Goal: Information Seeking & Learning: Find specific fact

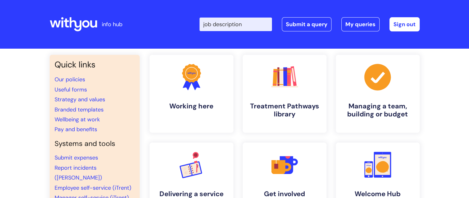
type input "job description"
click button "Search" at bounding box center [0, 0] width 0 height 0
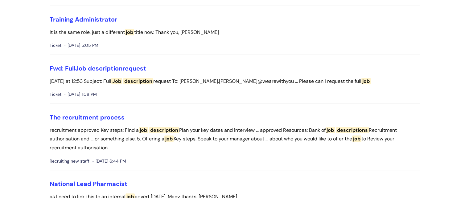
scroll to position [160, 0]
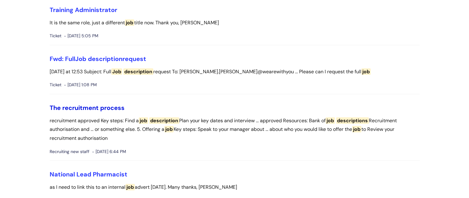
click at [105, 107] on link "The recruitment process" at bounding box center [87, 108] width 75 height 8
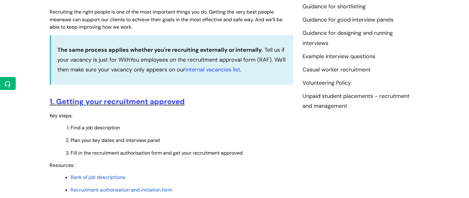
scroll to position [232, 0]
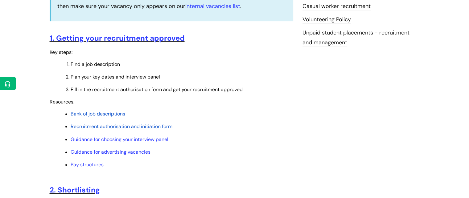
click at [116, 114] on span "Bank of job descriptions" at bounding box center [98, 114] width 55 height 6
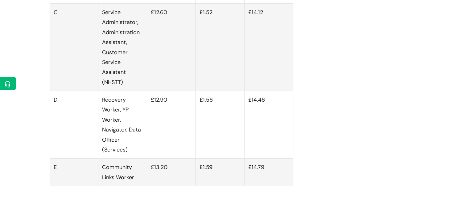
scroll to position [1900, 0]
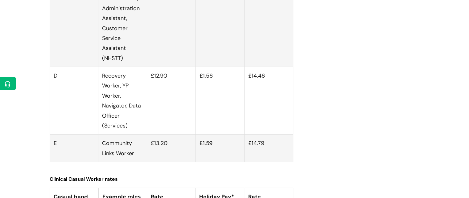
scroll to position [1856, 0]
